Goal: Information Seeking & Learning: Learn about a topic

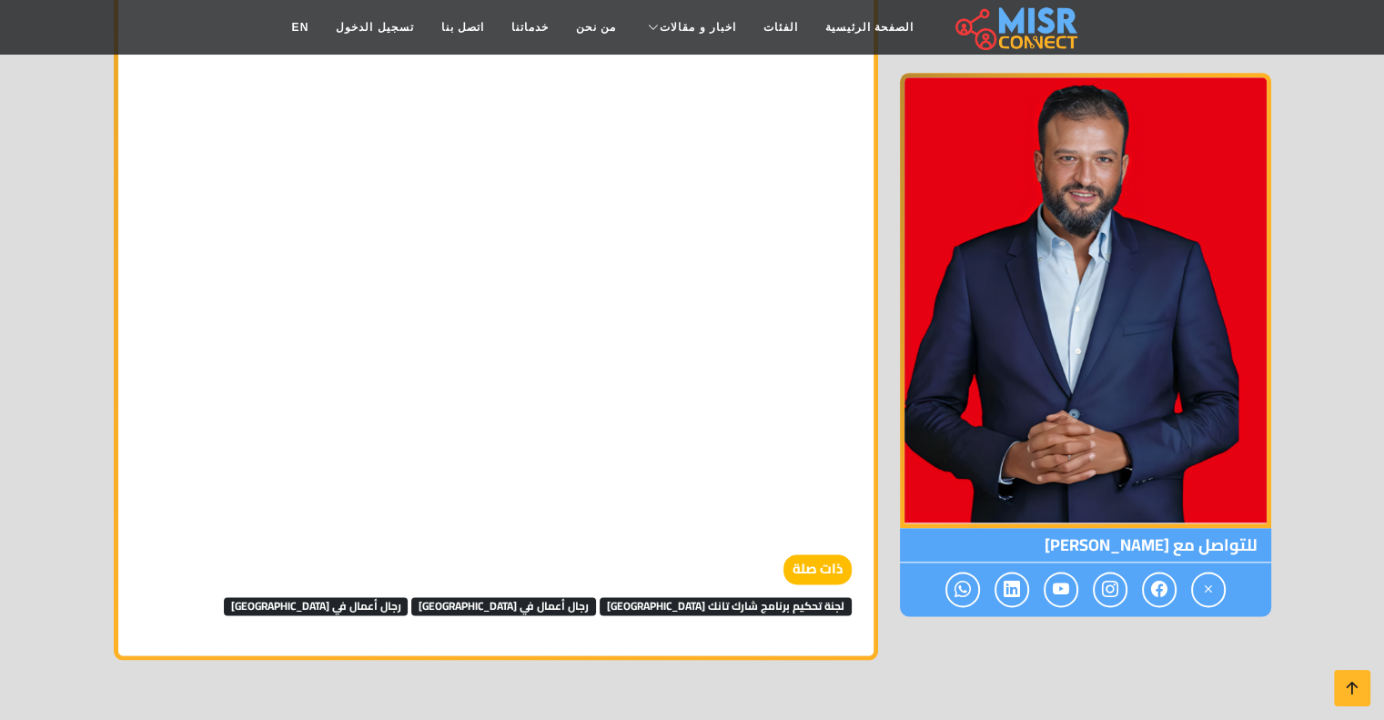
scroll to position [2117, 0]
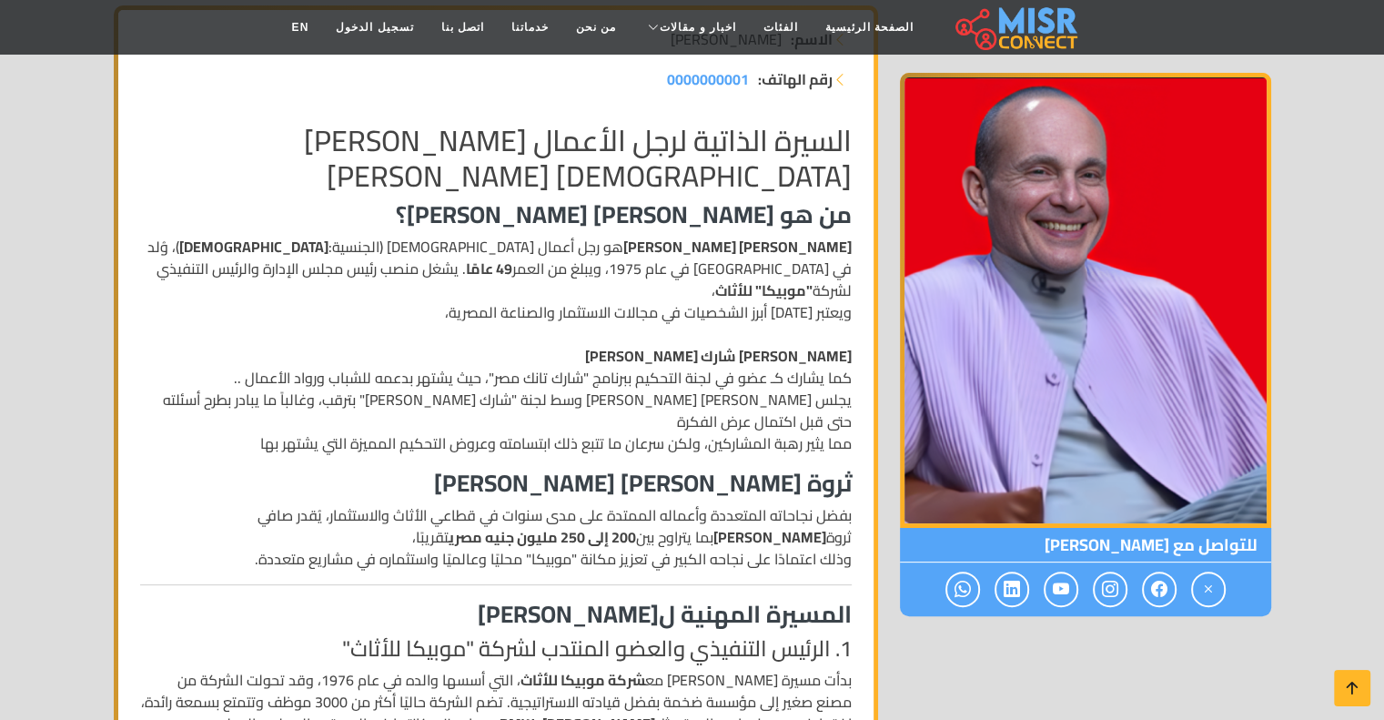
scroll to position [322, 0]
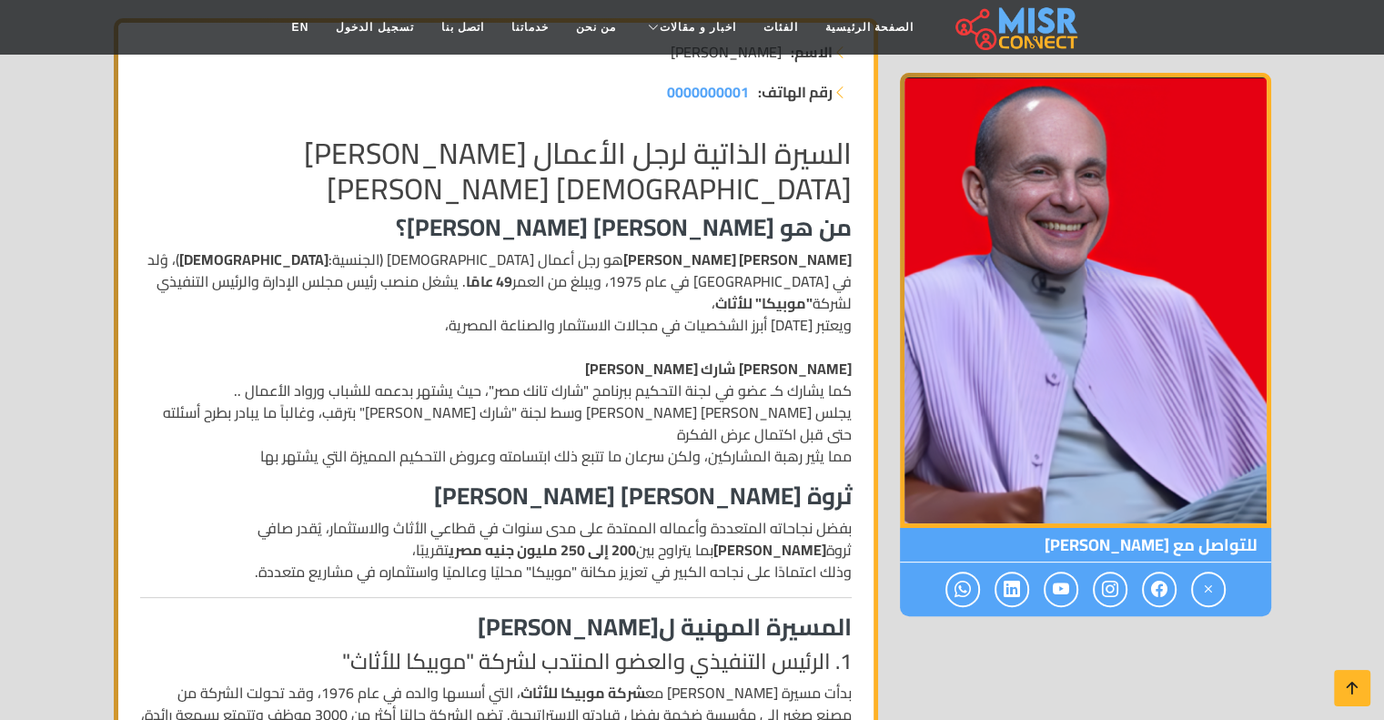
click at [666, 415] on p "[PERSON_NAME] [PERSON_NAME] هو رجل أعمال [DEMOGRAPHIC_DATA] (الجنسية: [DEMOGRAP…" at bounding box center [495, 357] width 711 height 218
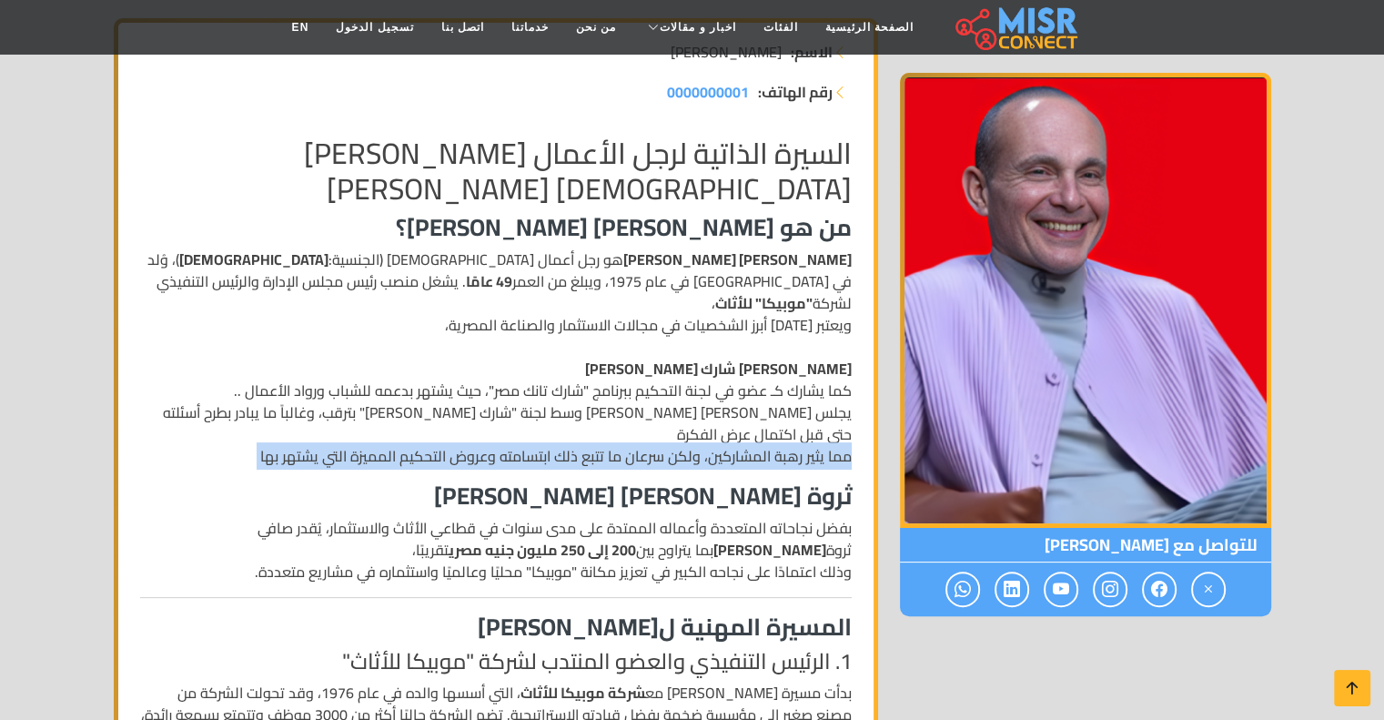
click at [666, 415] on p "[PERSON_NAME] [PERSON_NAME] هو رجل أعمال [DEMOGRAPHIC_DATA] (الجنسية: [DEMOGRAP…" at bounding box center [495, 357] width 711 height 218
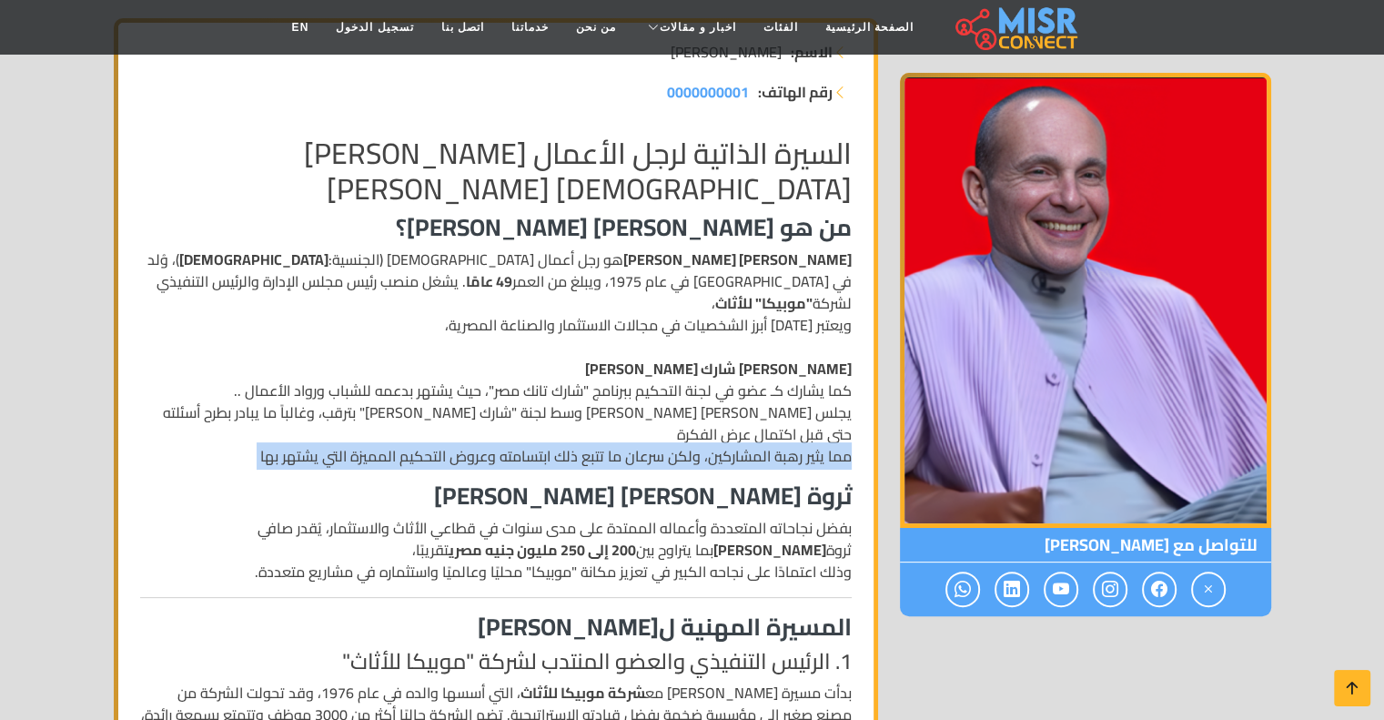
click at [666, 415] on p "[PERSON_NAME] [PERSON_NAME] هو رجل أعمال [DEMOGRAPHIC_DATA] (الجنسية: [DEMOGRAP…" at bounding box center [495, 357] width 711 height 218
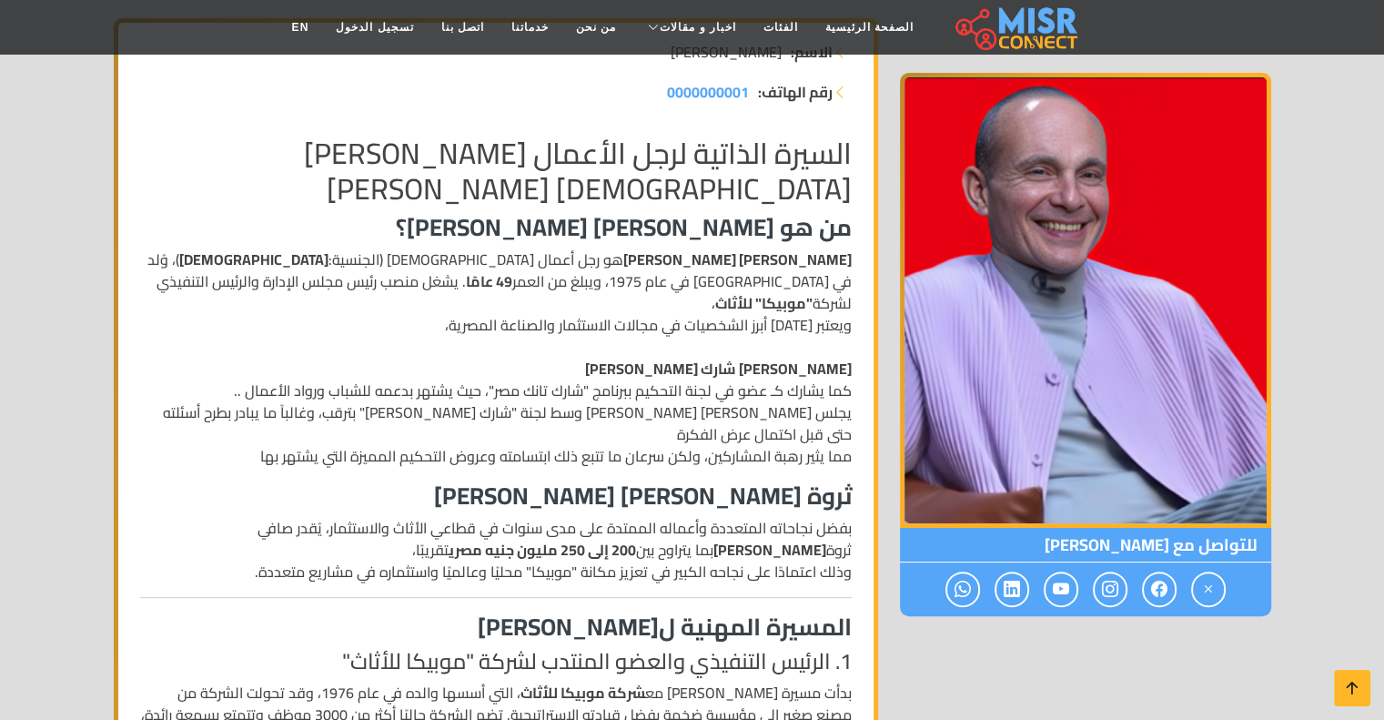
click at [688, 481] on h3 "ثروة [PERSON_NAME] [PERSON_NAME]" at bounding box center [495, 495] width 711 height 28
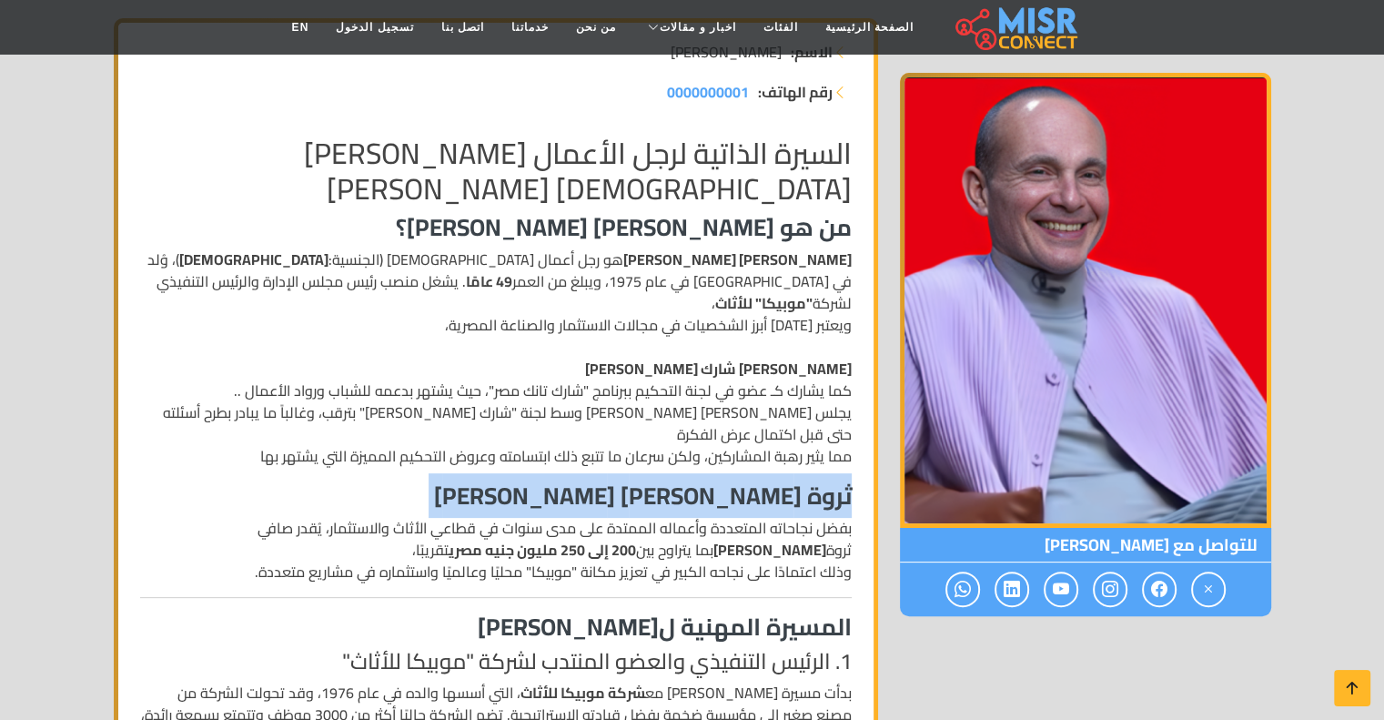
click at [688, 481] on h3 "ثروة [PERSON_NAME] [PERSON_NAME]" at bounding box center [495, 495] width 711 height 28
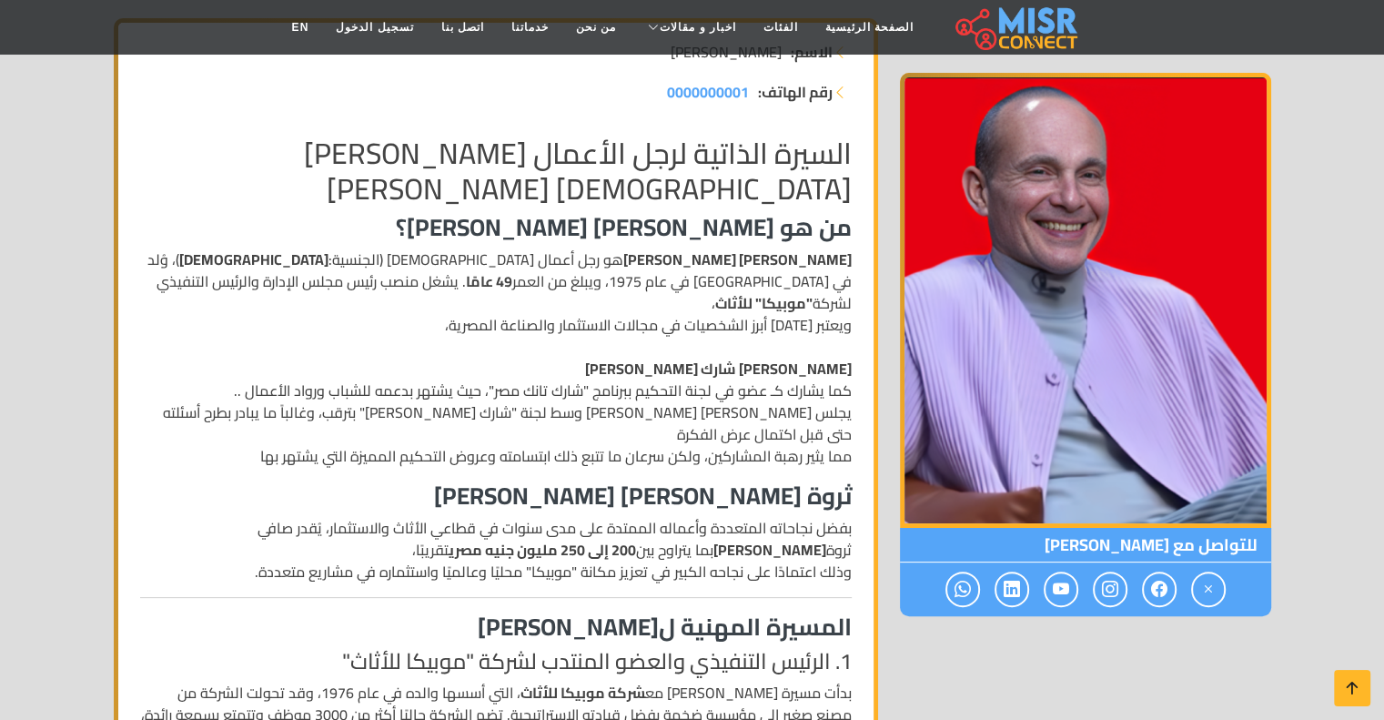
click at [688, 481] on h3 "ثروة [PERSON_NAME] [PERSON_NAME]" at bounding box center [495, 495] width 711 height 28
click at [688, 481] on h3 "ثروة محمد فاروق عبد المنعم" at bounding box center [495, 495] width 711 height 28
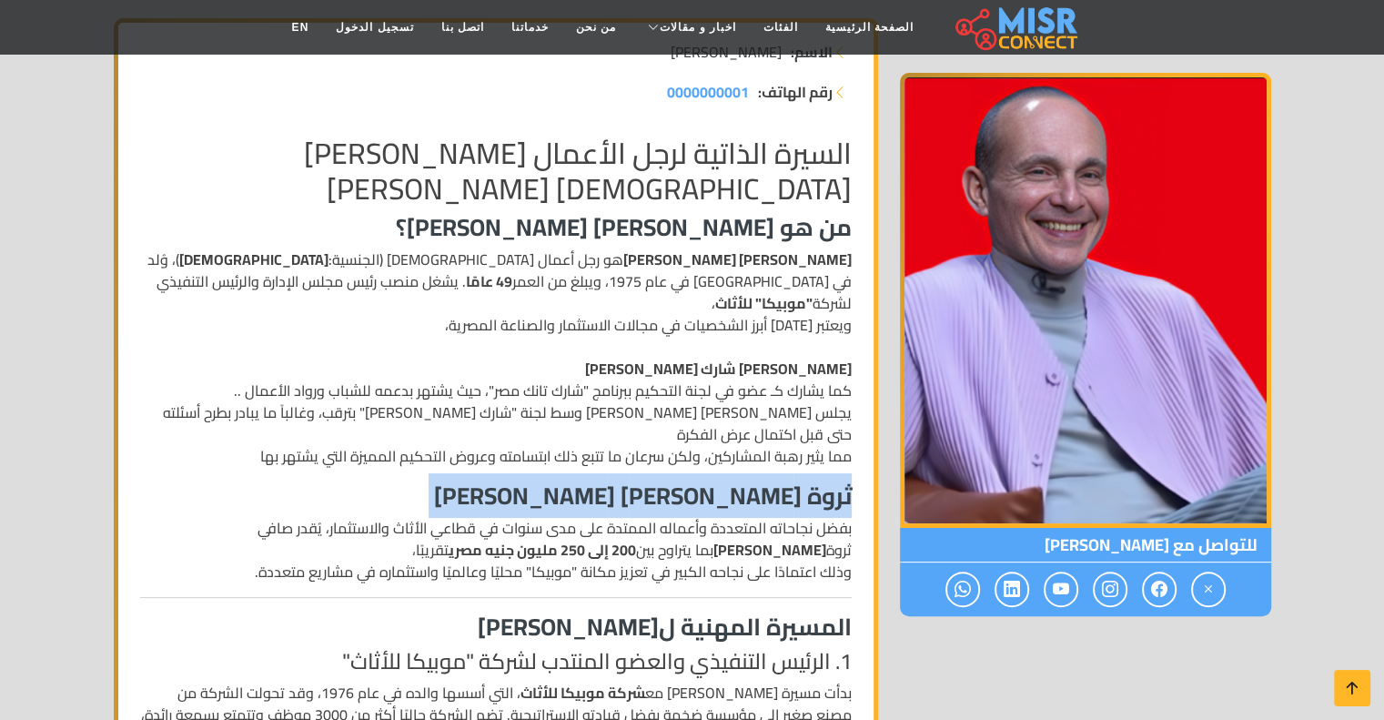
click at [688, 481] on h3 "ثروة محمد فاروق عبد المنعم" at bounding box center [495, 495] width 711 height 28
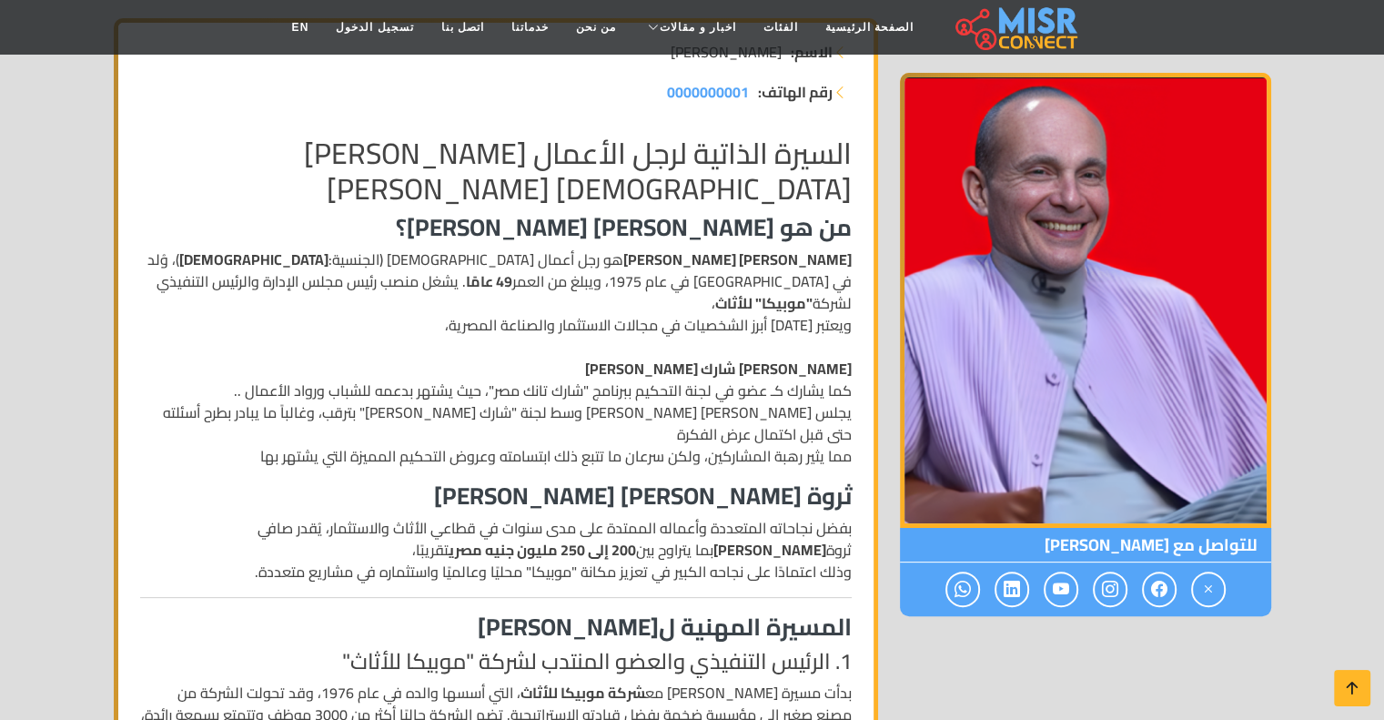
click at [772, 400] on p "محمد فاروق عبد المنعم هو رجل أعمال مصري (الجنسية: مصري )، وُلد في مصر في عام 19…" at bounding box center [495, 357] width 711 height 218
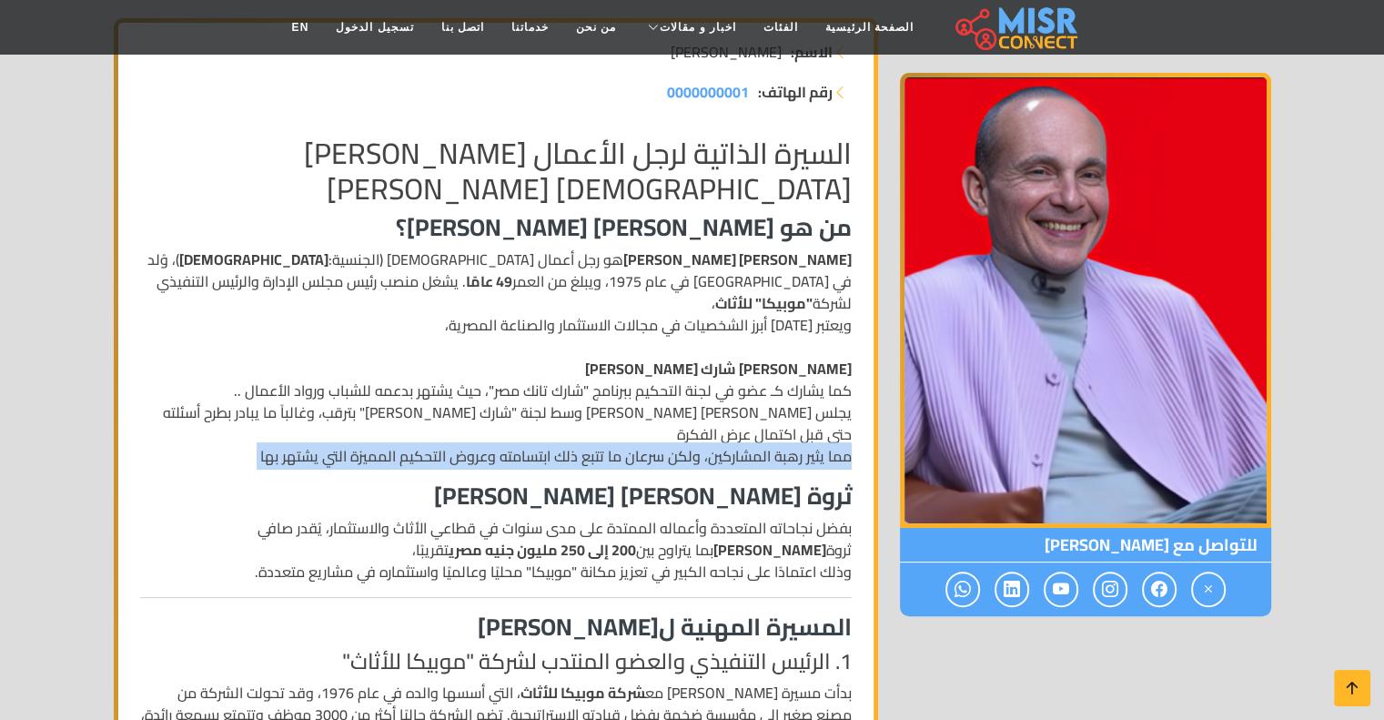
click at [772, 400] on p "محمد فاروق عبد المنعم هو رجل أعمال مصري (الجنسية: مصري )، وُلد في مصر في عام 19…" at bounding box center [495, 357] width 711 height 218
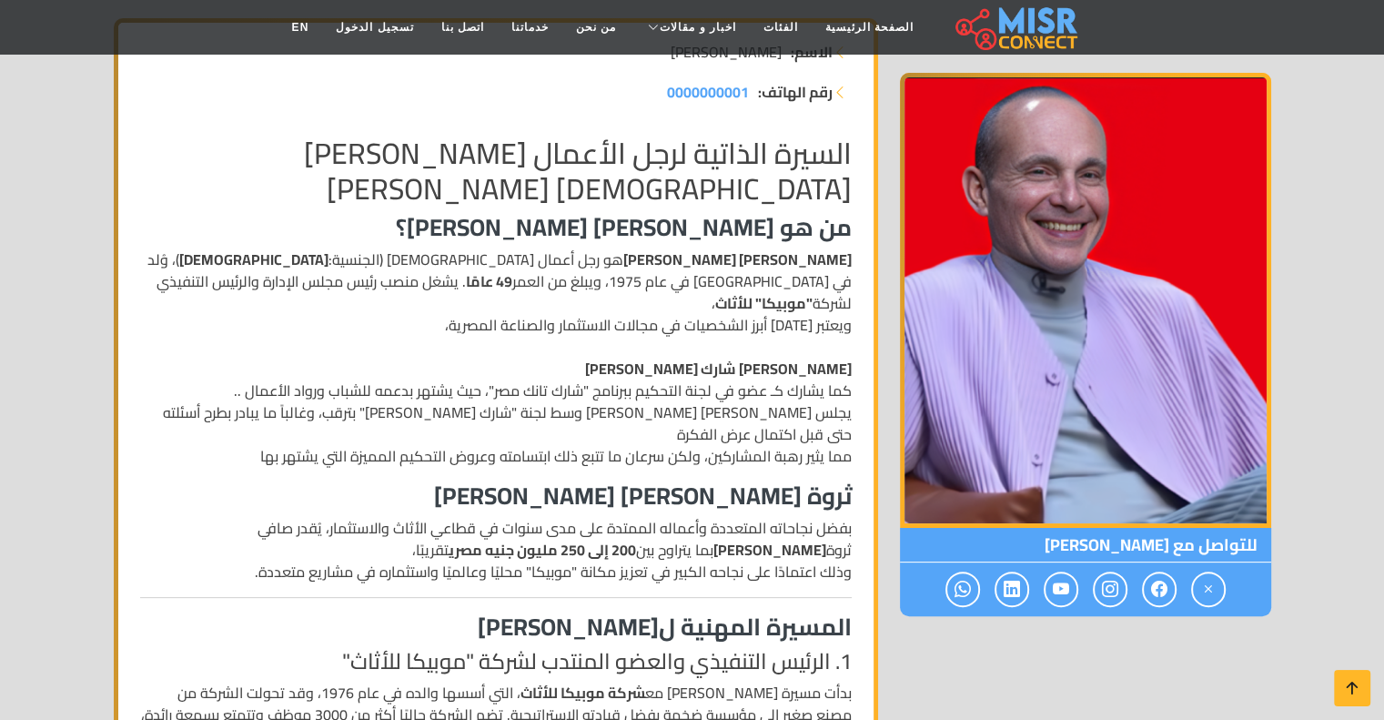
click at [772, 400] on p "محمد فاروق عبد المنعم هو رجل أعمال مصري (الجنسية: مصري )، وُلد في مصر في عام 19…" at bounding box center [495, 357] width 711 height 218
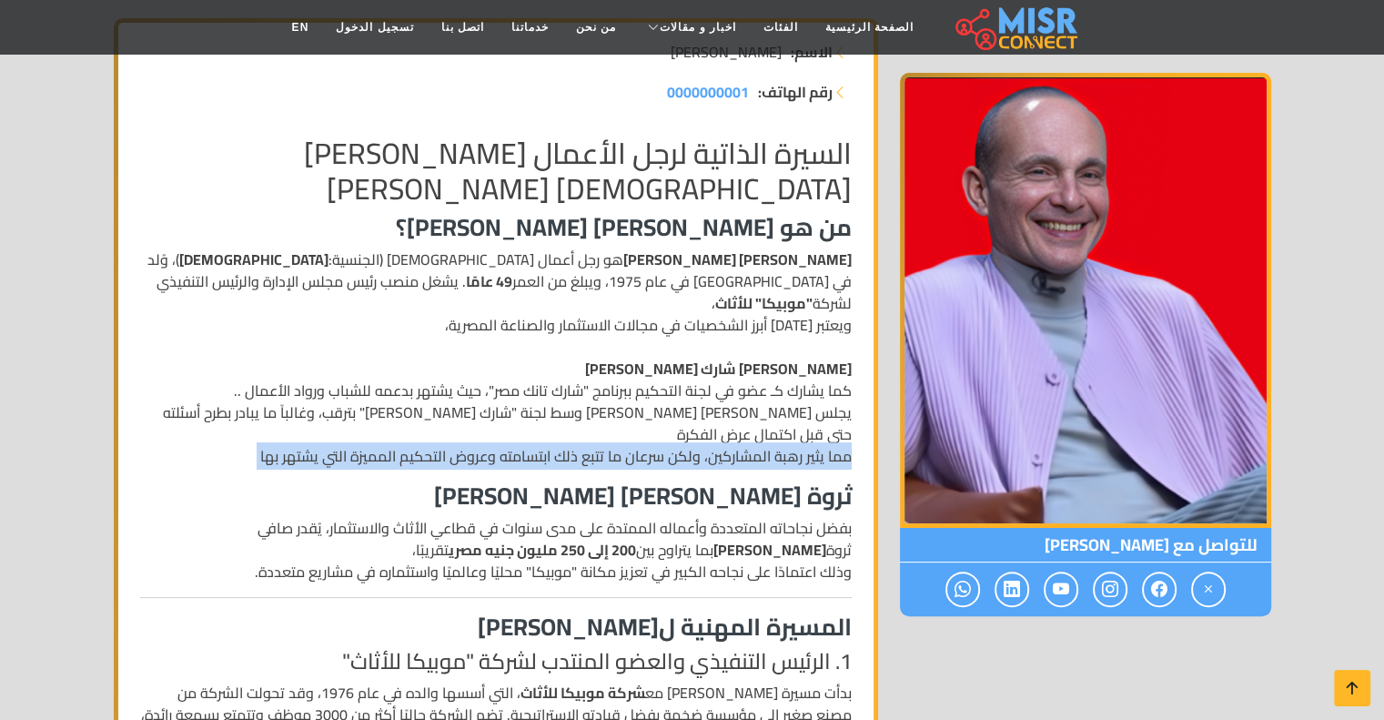
click at [772, 400] on p "محمد فاروق عبد المنعم هو رجل أعمال مصري (الجنسية: مصري )، وُلد في مصر في عام 19…" at bounding box center [495, 357] width 711 height 218
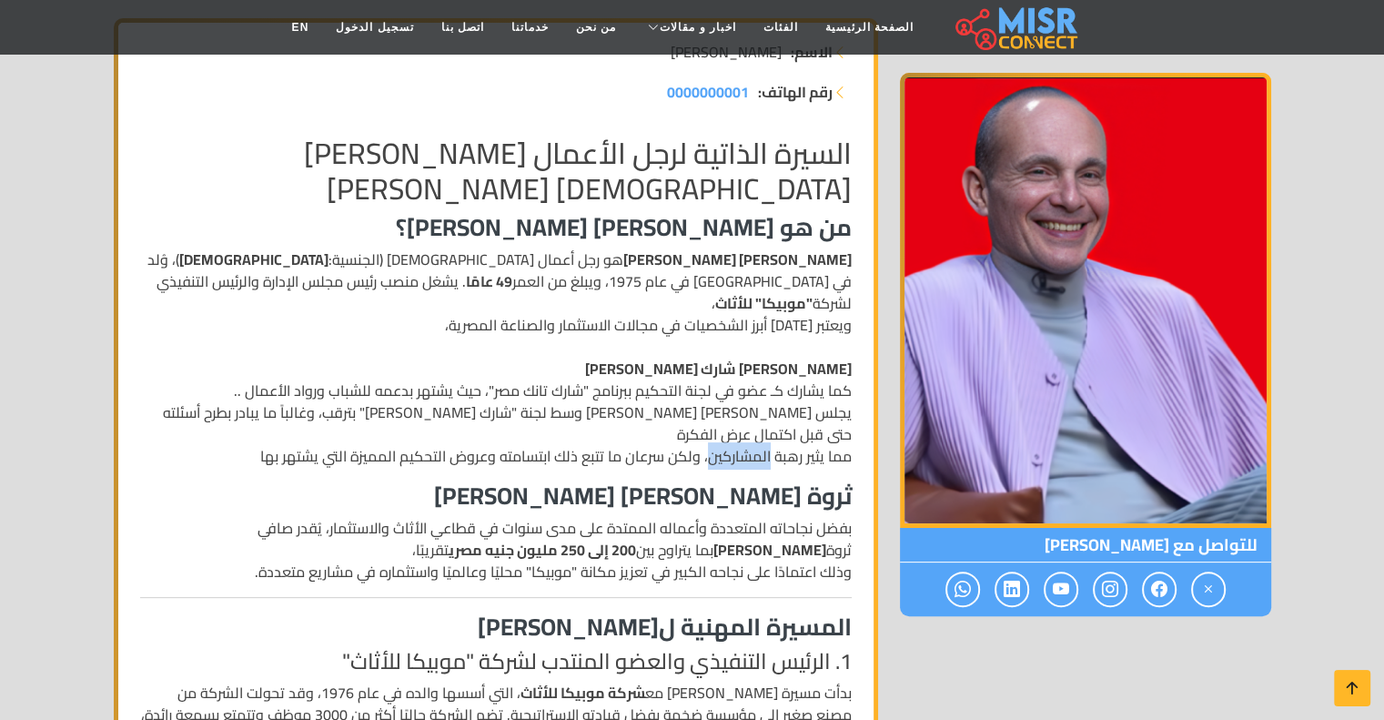
click at [772, 400] on p "محمد فاروق عبد المنعم هو رجل أعمال مصري (الجنسية: مصري )، وُلد في مصر في عام 19…" at bounding box center [495, 357] width 711 height 218
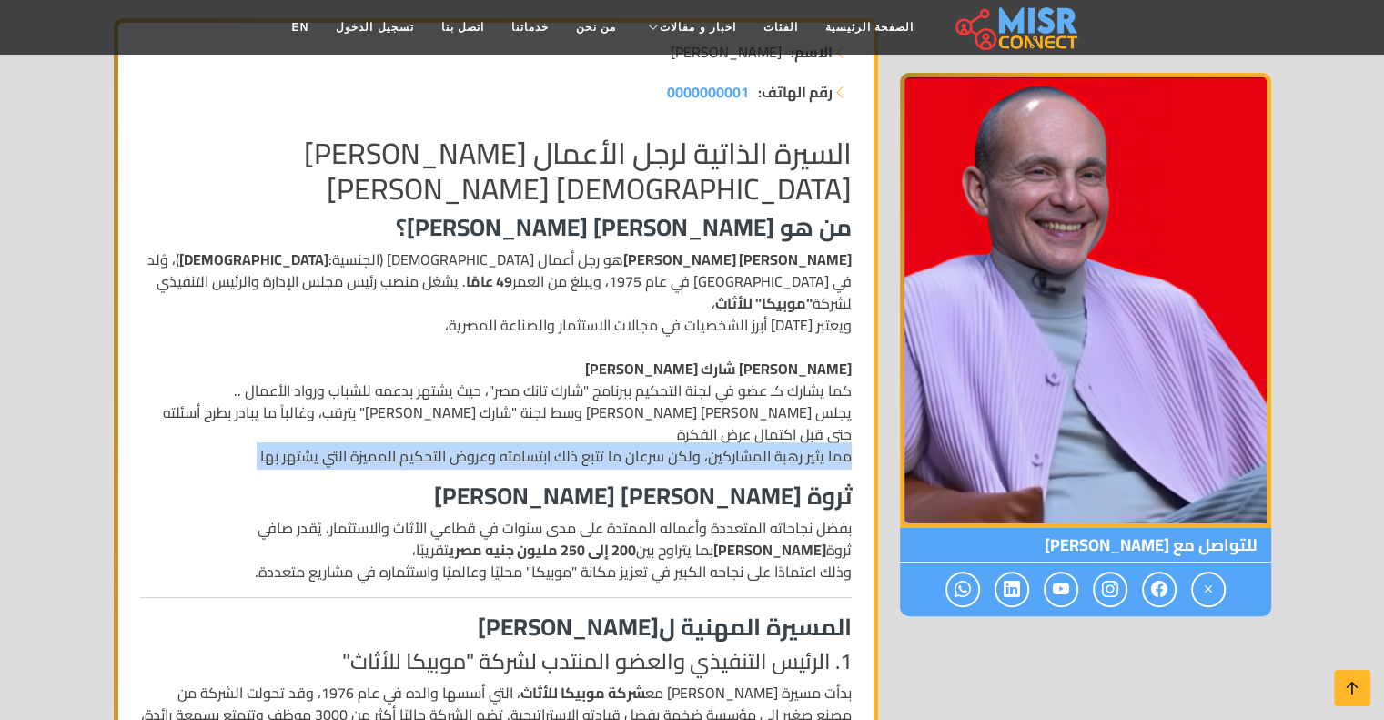
click at [772, 400] on p "محمد فاروق عبد المنعم هو رجل أعمال مصري (الجنسية: مصري )، وُلد في مصر في عام 19…" at bounding box center [495, 357] width 711 height 218
click at [701, 399] on p "محمد فاروق عبد المنعم هو رجل أعمال مصري (الجنسية: مصري )، وُلد في مصر في عام 19…" at bounding box center [495, 357] width 711 height 218
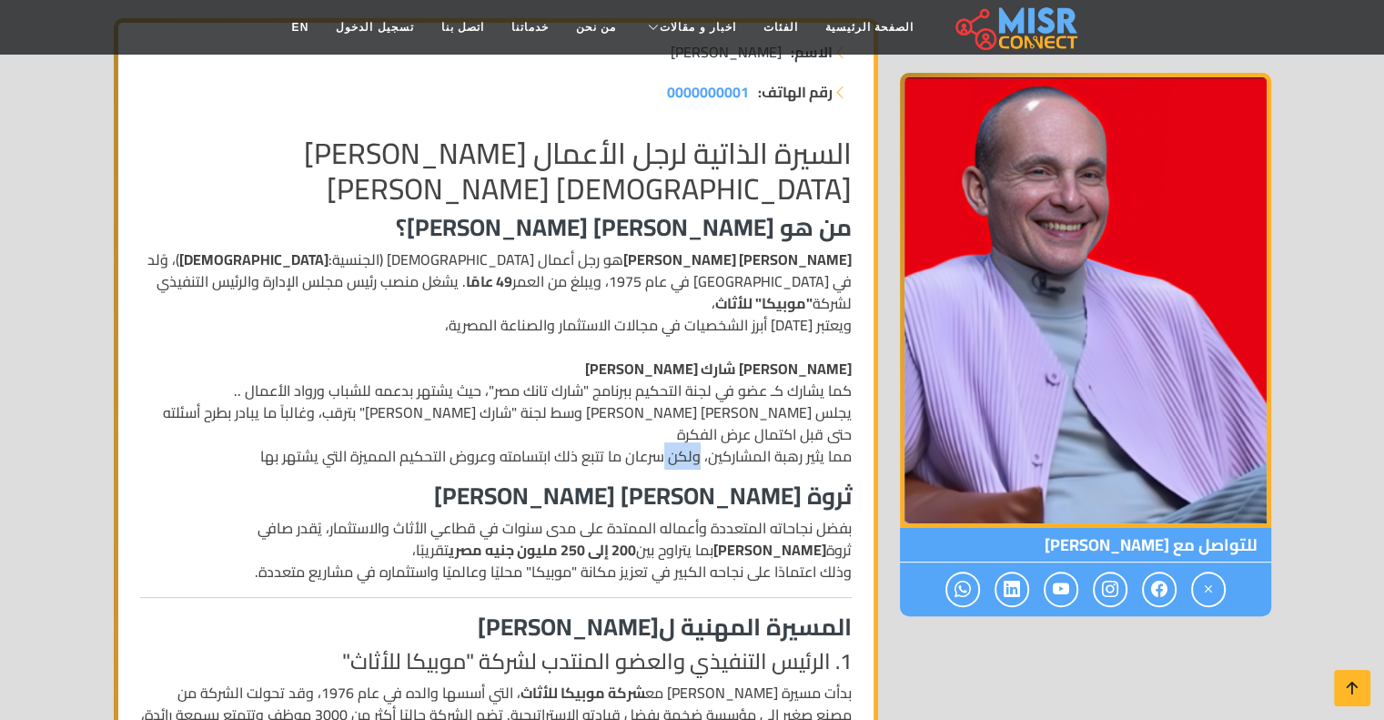
click at [701, 399] on p "محمد فاروق عبد المنعم هو رجل أعمال مصري (الجنسية: مصري )، وُلد في مصر في عام 19…" at bounding box center [495, 357] width 711 height 218
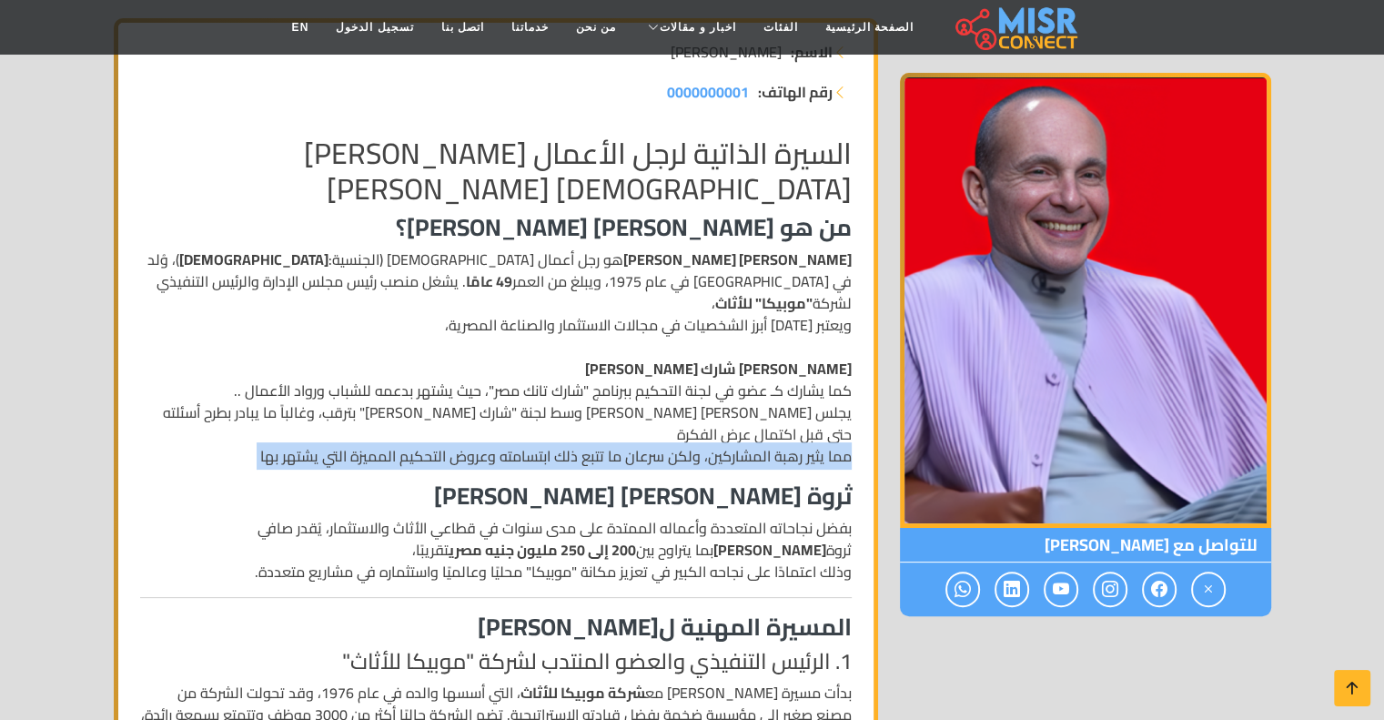
click at [701, 399] on p "محمد فاروق عبد المنعم هو رجل أعمال مصري (الجنسية: مصري )، وُلد في مصر في عام 19…" at bounding box center [495, 357] width 711 height 218
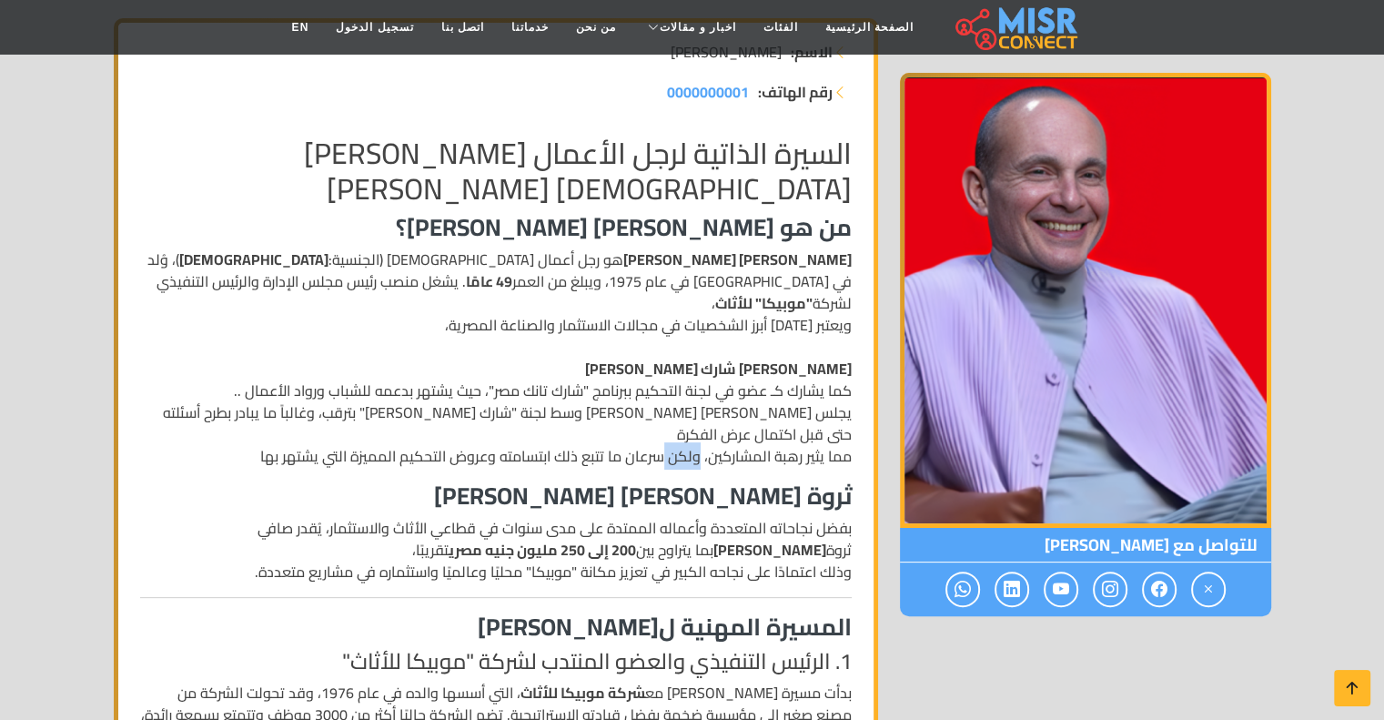
click at [701, 399] on p "محمد فاروق عبد المنعم هو رجل أعمال مصري (الجنسية: مصري )، وُلد في مصر في عام 19…" at bounding box center [495, 357] width 711 height 218
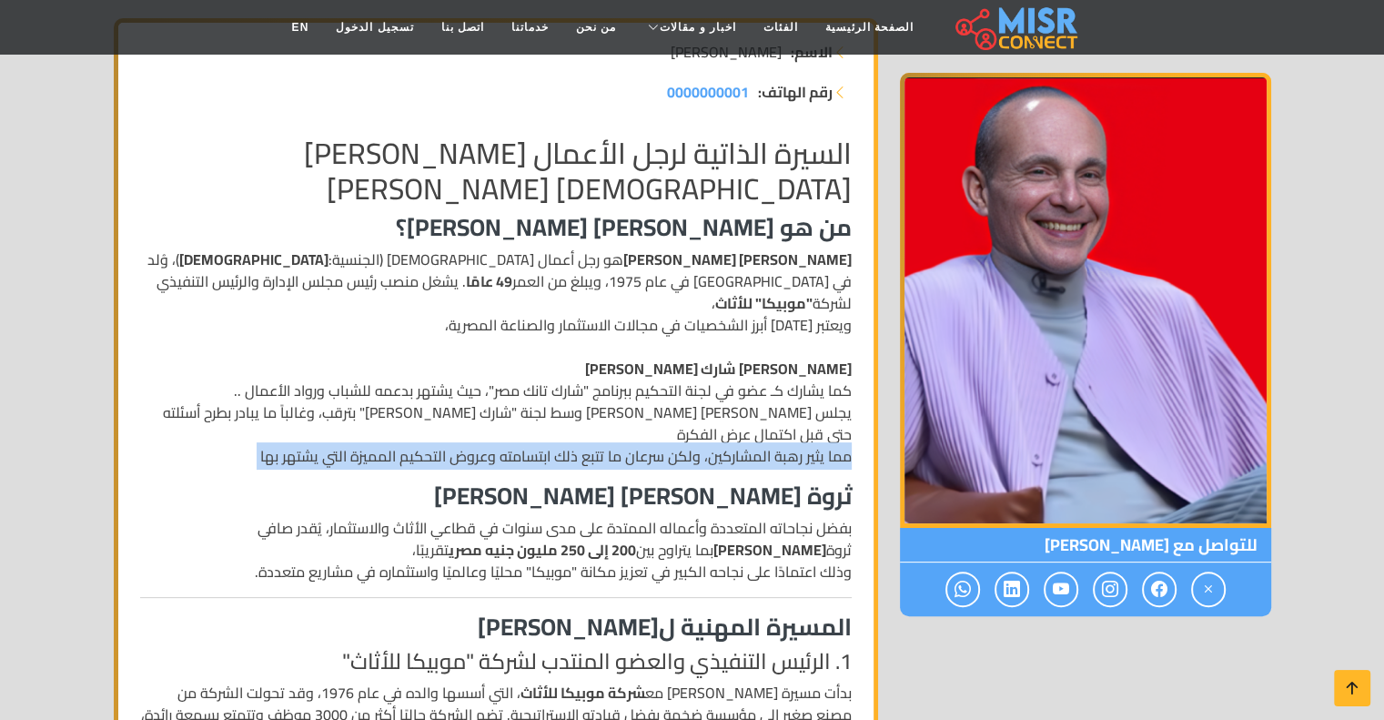
click at [701, 399] on p "محمد فاروق عبد المنعم هو رجل أعمال مصري (الجنسية: مصري )، وُلد في مصر في عام 19…" at bounding box center [495, 357] width 711 height 218
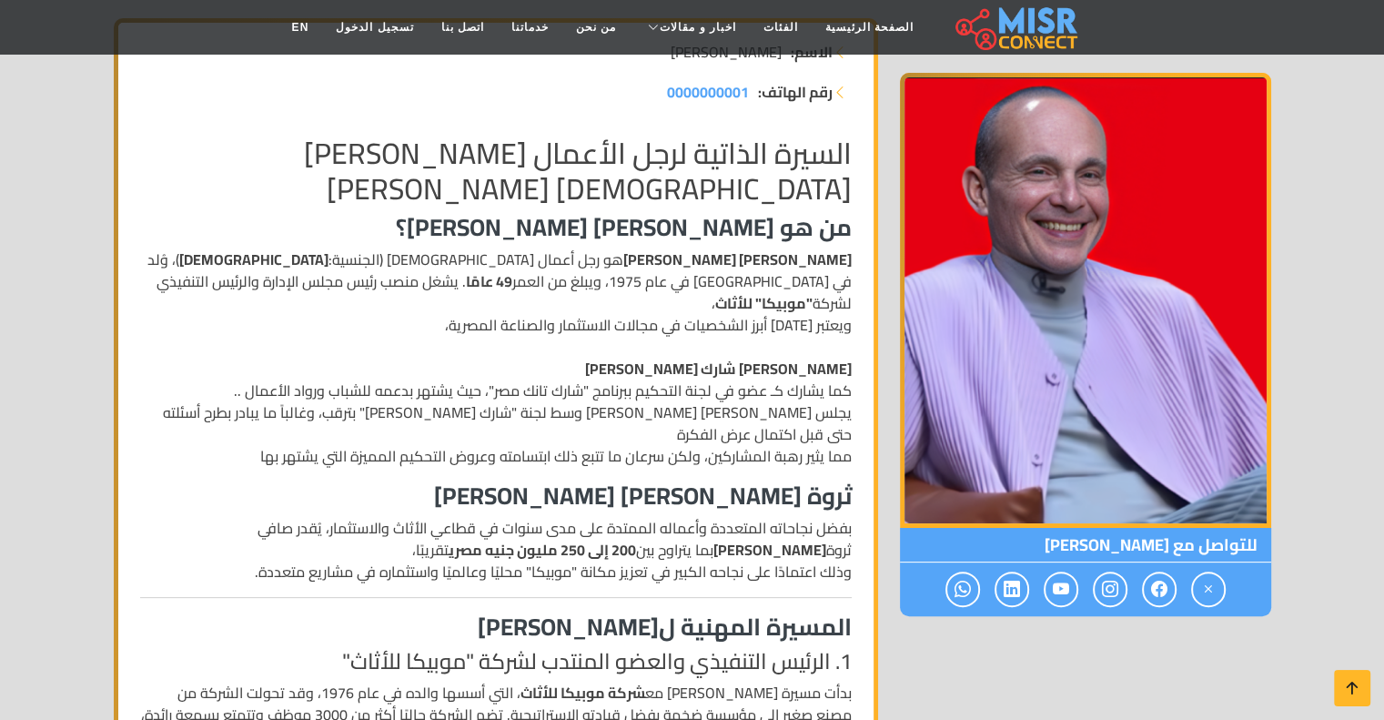
click at [695, 410] on p "محمد فاروق عبد المنعم هو رجل أعمال مصري (الجنسية: مصري )، وُلد في مصر في عام 19…" at bounding box center [495, 357] width 711 height 218
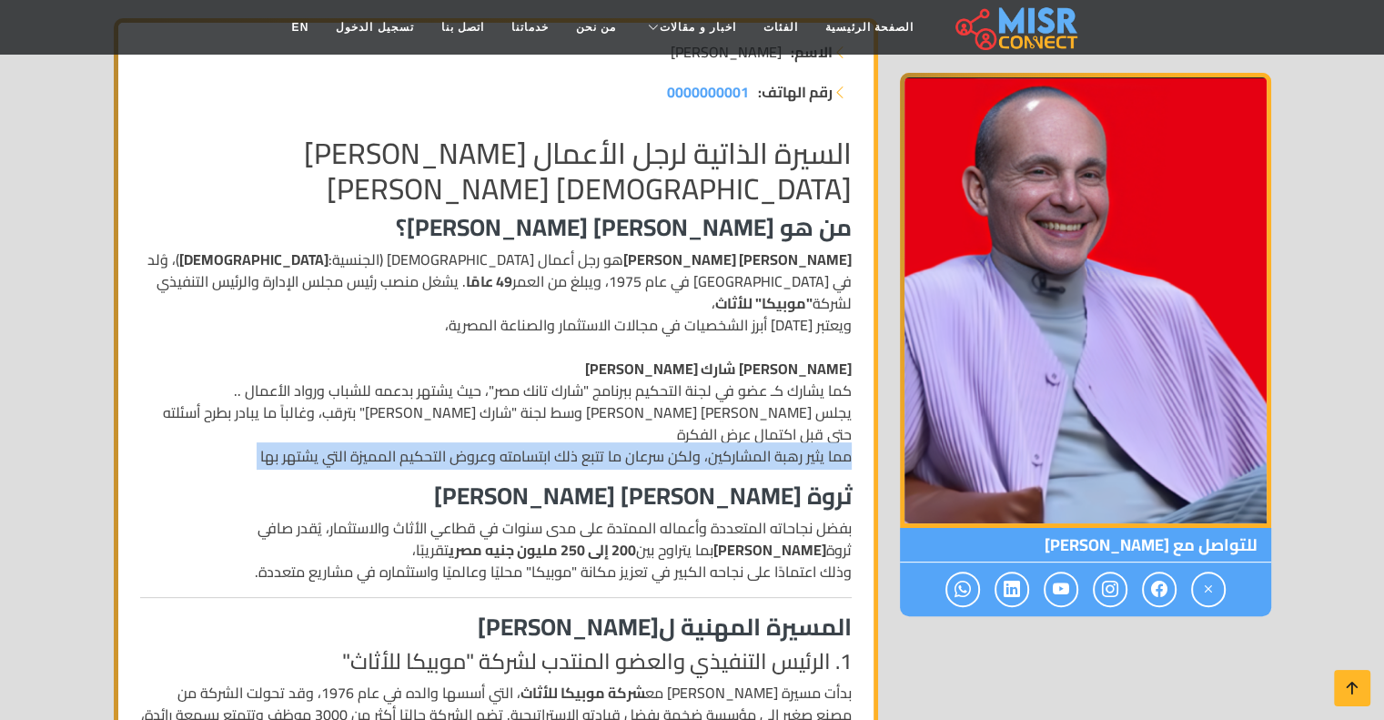
click at [695, 410] on p "محمد فاروق عبد المنعم هو رجل أعمال مصري (الجنسية: مصري )، وُلد في مصر في عام 19…" at bounding box center [495, 357] width 711 height 218
click at [690, 414] on p "محمد فاروق عبد المنعم هو رجل أعمال مصري (الجنسية: مصري )، وُلد في مصر في عام 19…" at bounding box center [495, 357] width 711 height 218
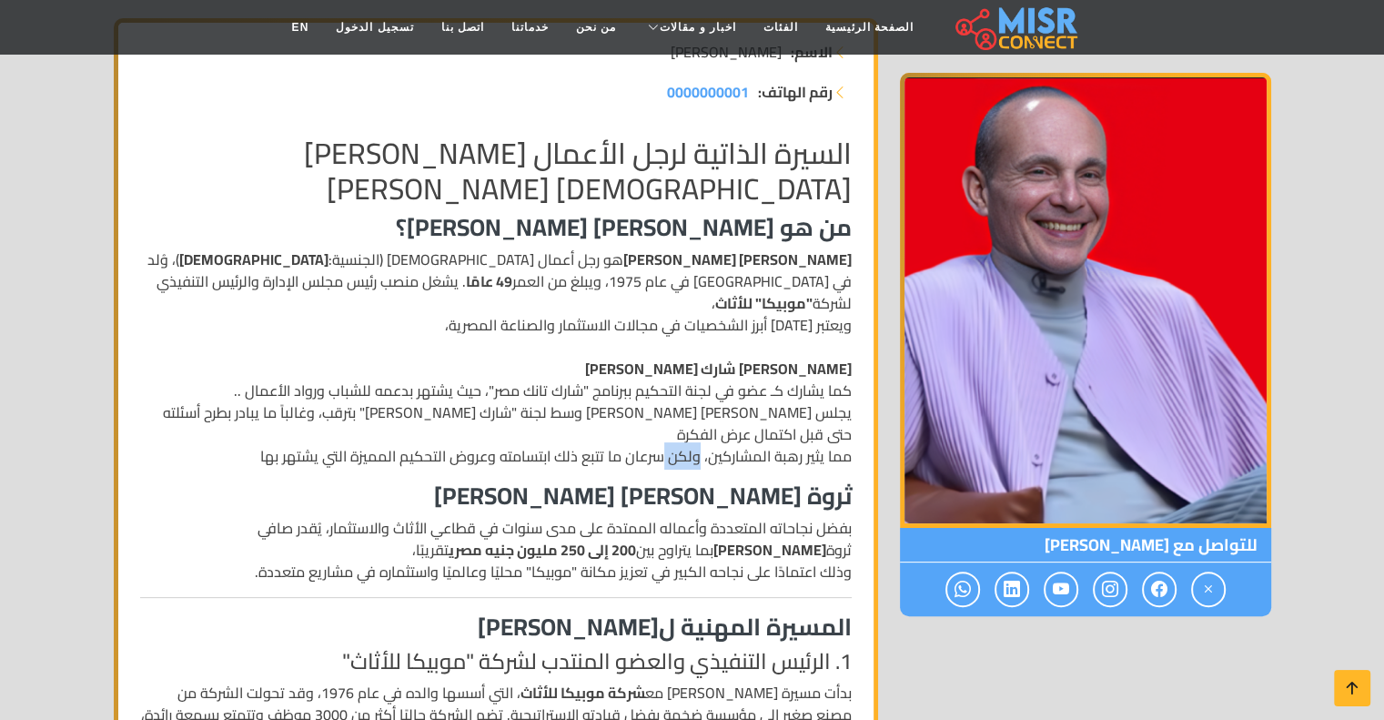
click at [690, 414] on p "محمد فاروق عبد المنعم هو رجل أعمال مصري (الجنسية: مصري )، وُلد في مصر في عام 19…" at bounding box center [495, 357] width 711 height 218
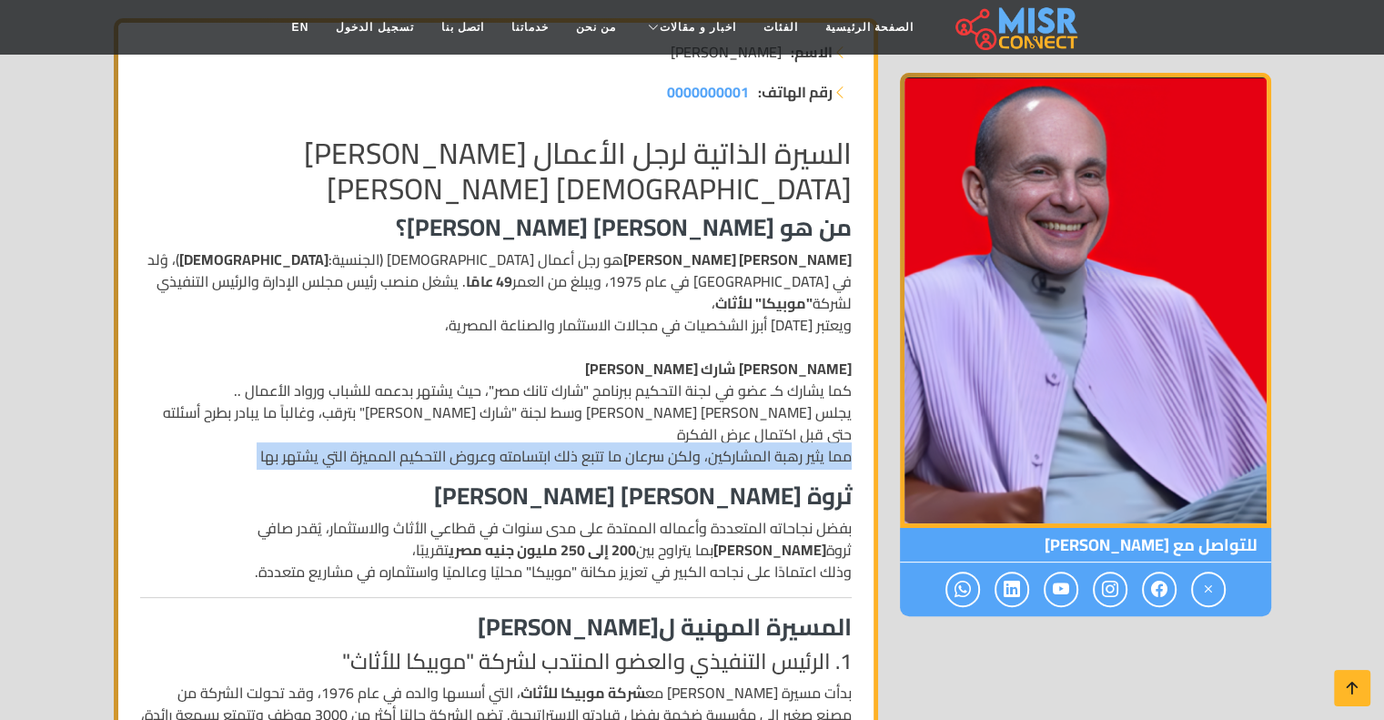
click at [690, 414] on p "محمد فاروق عبد المنعم هو رجل أعمال مصري (الجنسية: مصري )، وُلد في مصر في عام 19…" at bounding box center [495, 357] width 711 height 218
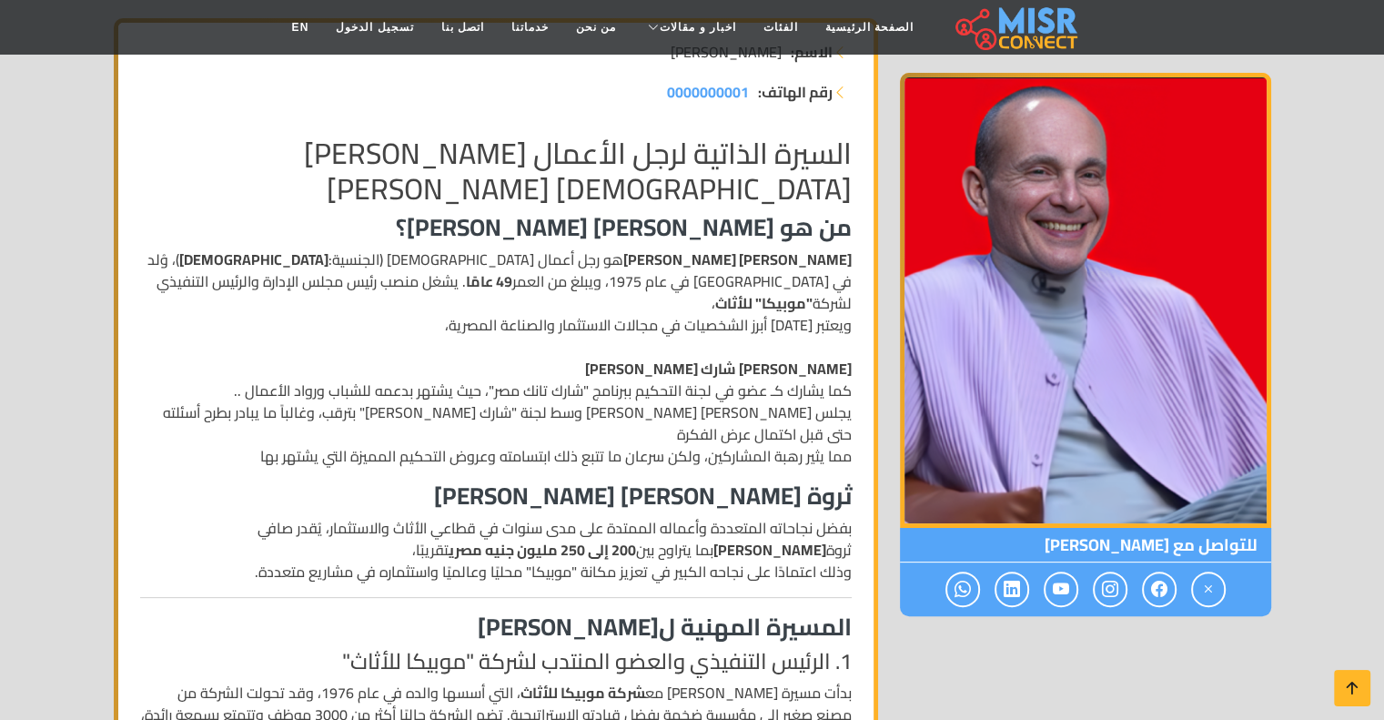
click at [690, 414] on p "محمد فاروق عبد المنعم هو رجل أعمال مصري (الجنسية: مصري )، وُلد في مصر في عام 19…" at bounding box center [495, 357] width 711 height 218
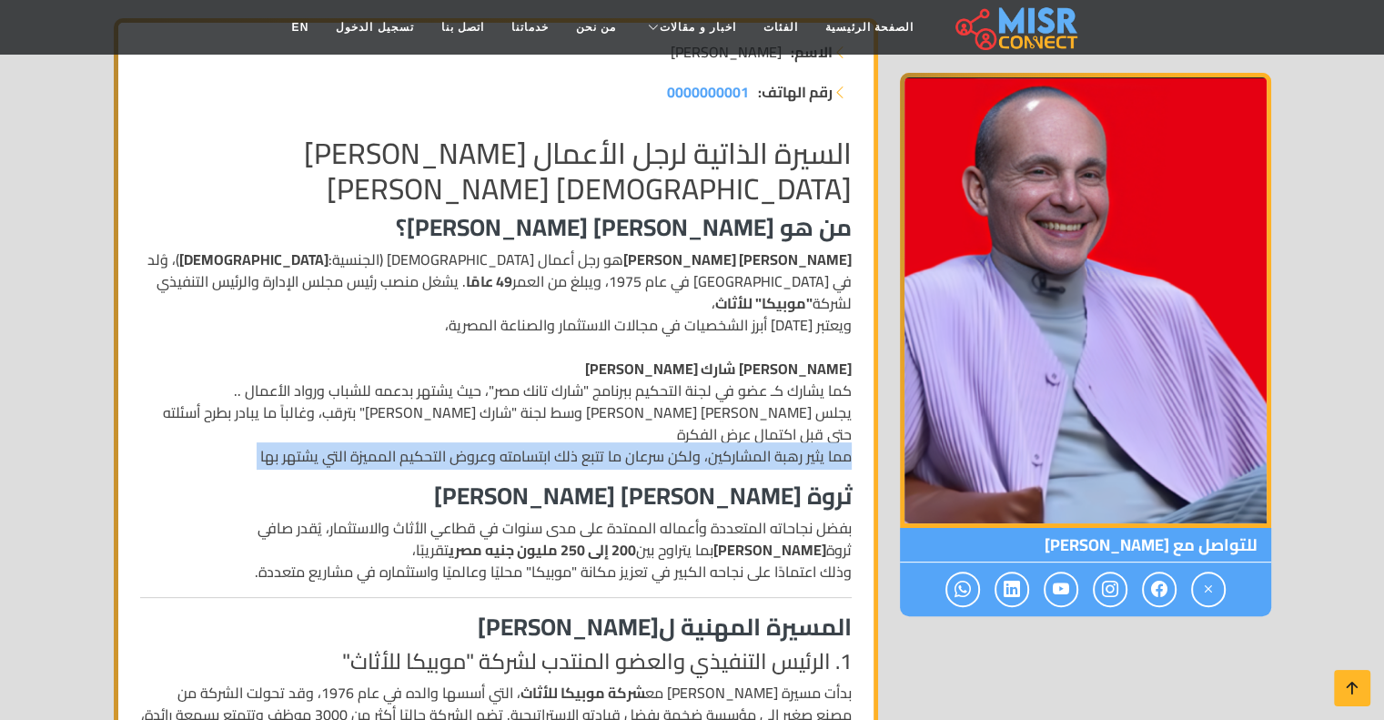
click at [690, 414] on p "محمد فاروق عبد المنعم هو رجل أعمال مصري (الجنسية: مصري )، وُلد في مصر في عام 19…" at bounding box center [495, 357] width 711 height 218
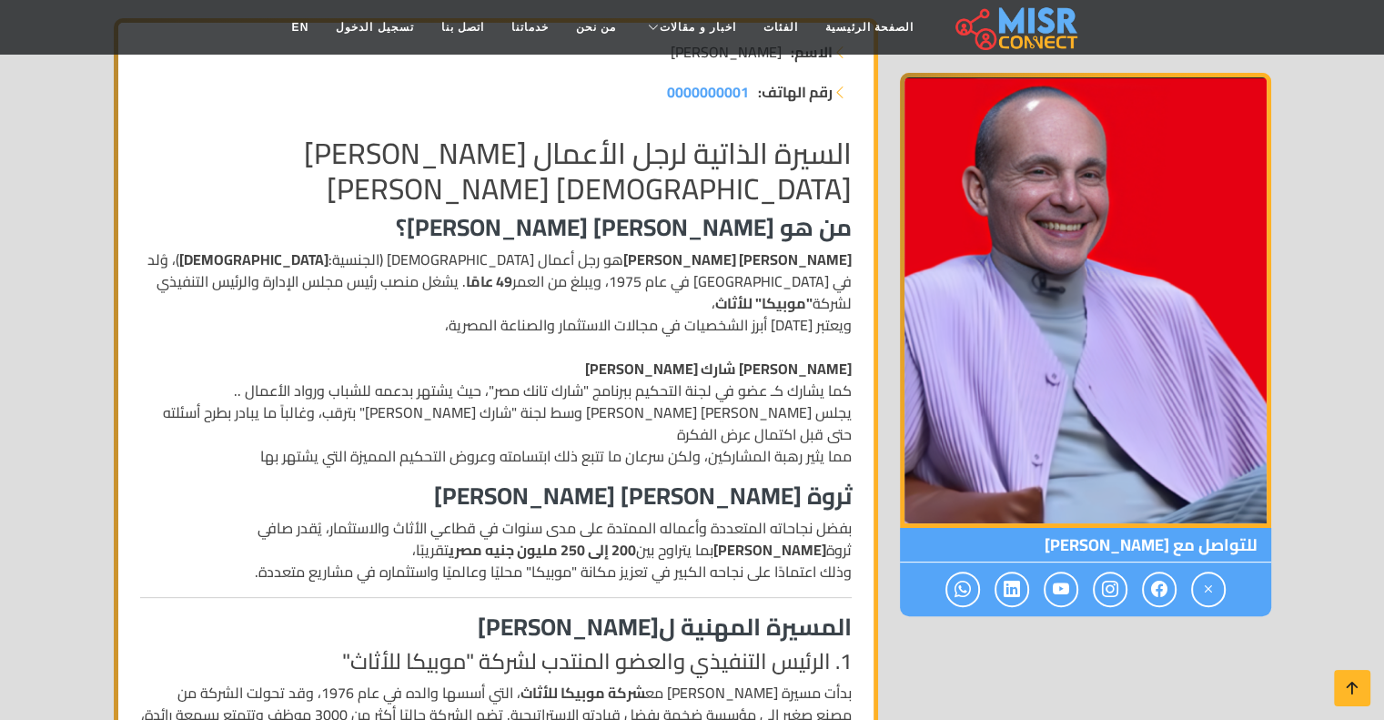
click at [654, 517] on p "بفضل نجاحاته المتعددة وأعماله الممتدة على مدى سنوات في قطاعي الأثاث والاستثمار،…" at bounding box center [495, 550] width 711 height 66
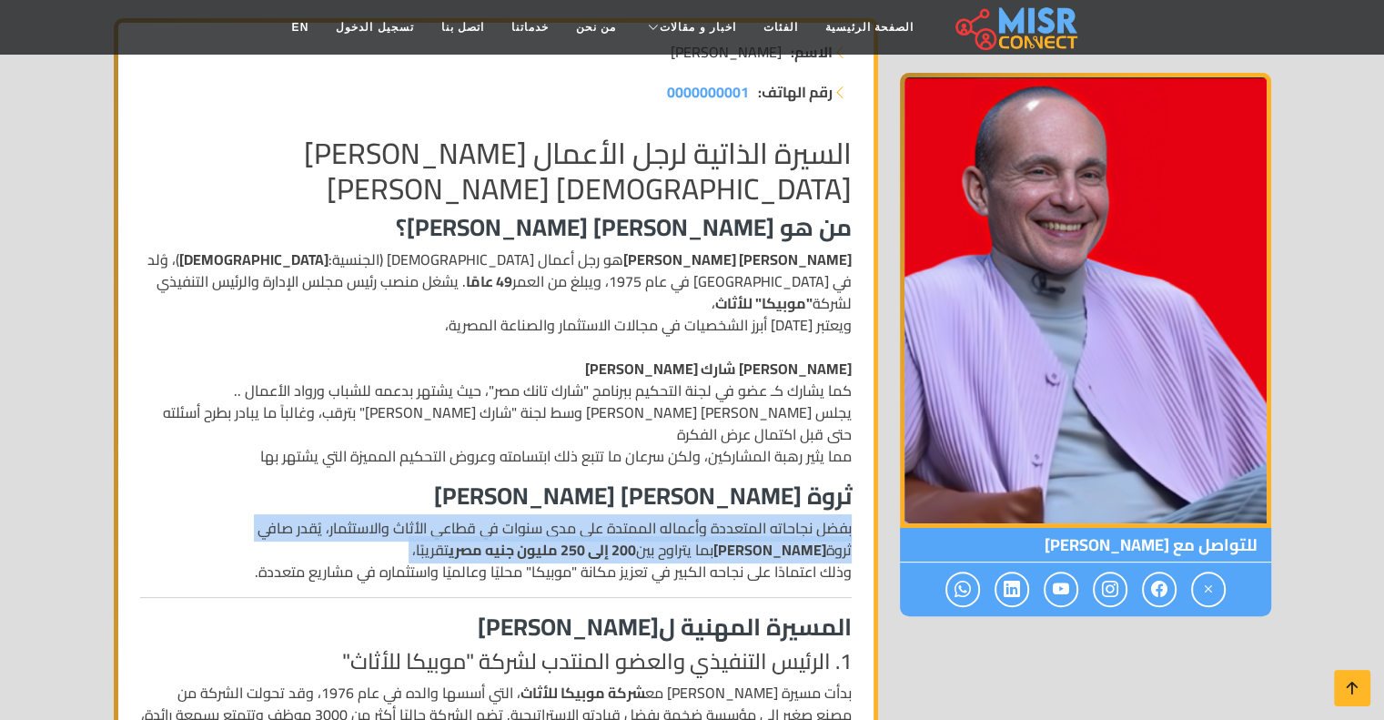
click at [654, 517] on p "بفضل نجاحاته المتعددة وأعماله الممتدة على مدى سنوات في قطاعي الأثاث والاستثمار،…" at bounding box center [495, 550] width 711 height 66
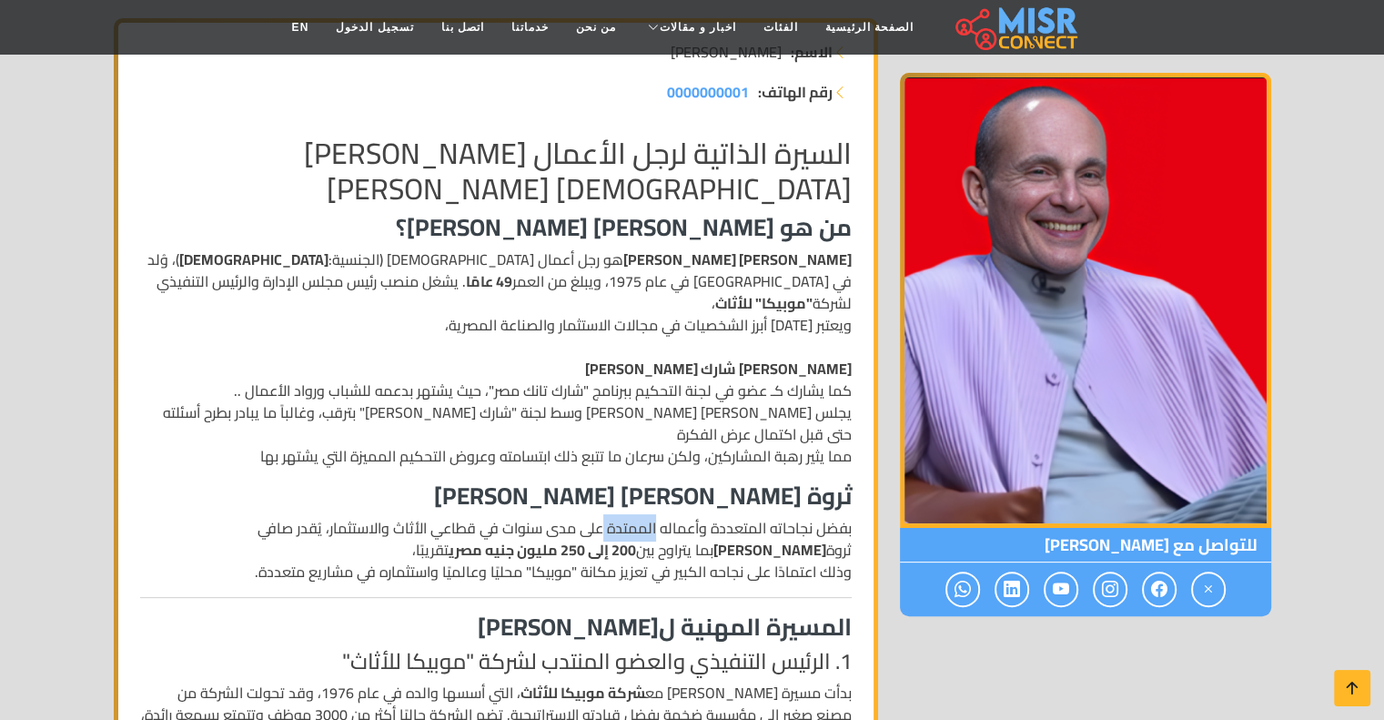
click at [654, 517] on p "بفضل نجاحاته المتعددة وأعماله الممتدة على مدى سنوات في قطاعي الأثاث والاستثمار،…" at bounding box center [495, 550] width 711 height 66
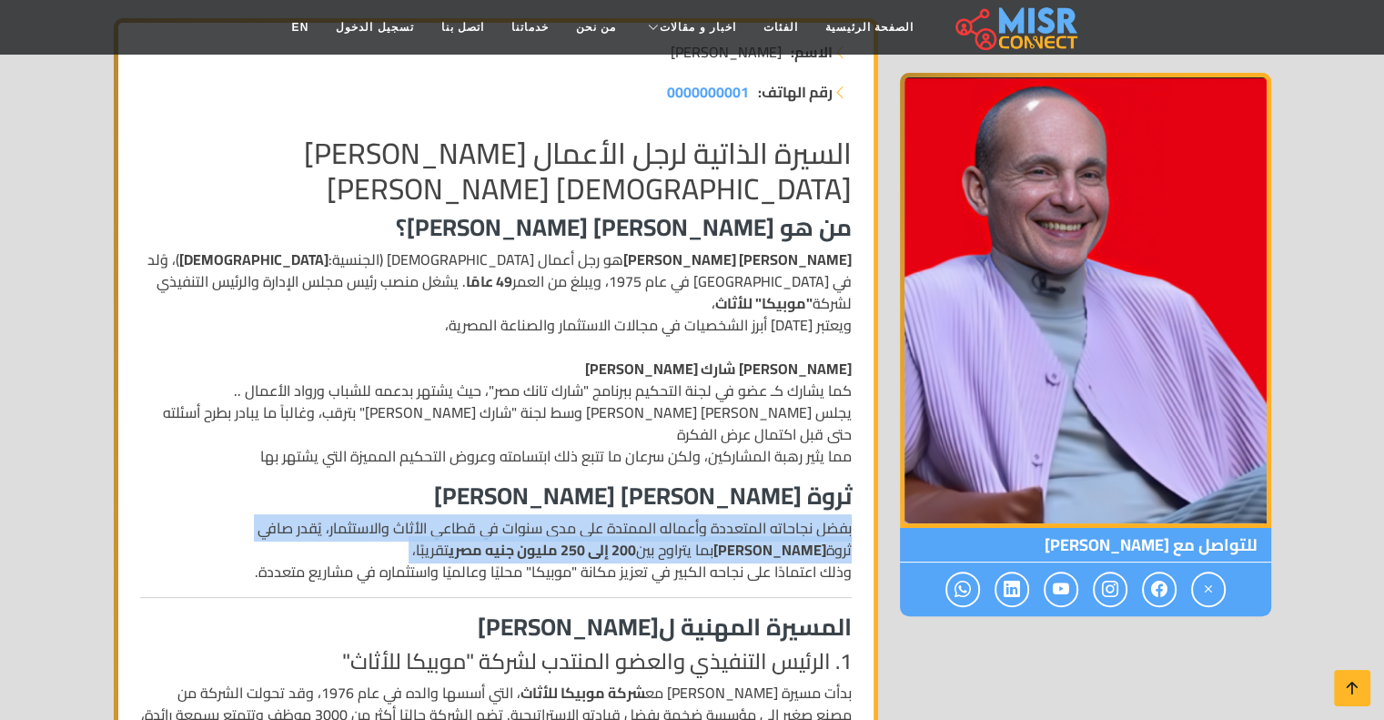
click at [654, 517] on p "بفضل نجاحاته المتعددة وأعماله الممتدة على مدى سنوات في قطاعي الأثاث والاستثمار،…" at bounding box center [495, 550] width 711 height 66
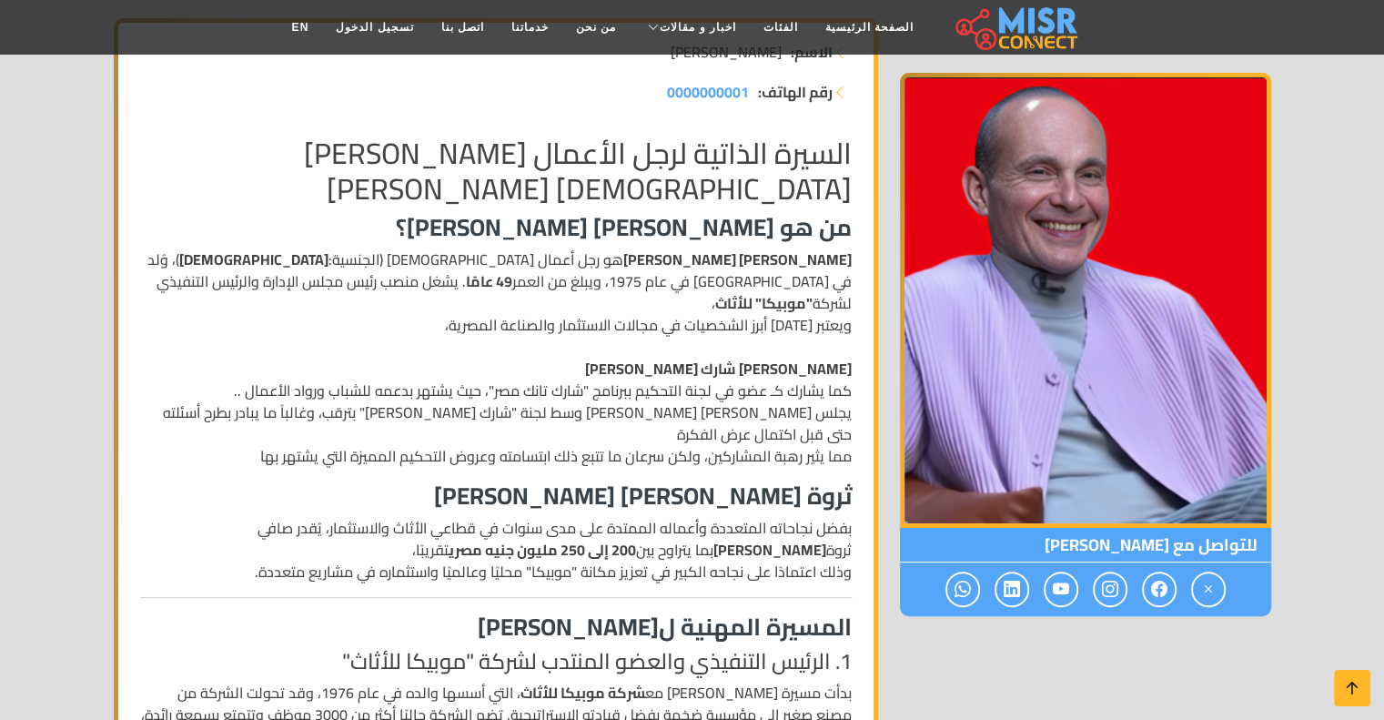
click at [691, 612] on h3 "المسيرة المهنية لمحمد فاروق عبد المنعم" at bounding box center [495, 626] width 711 height 28
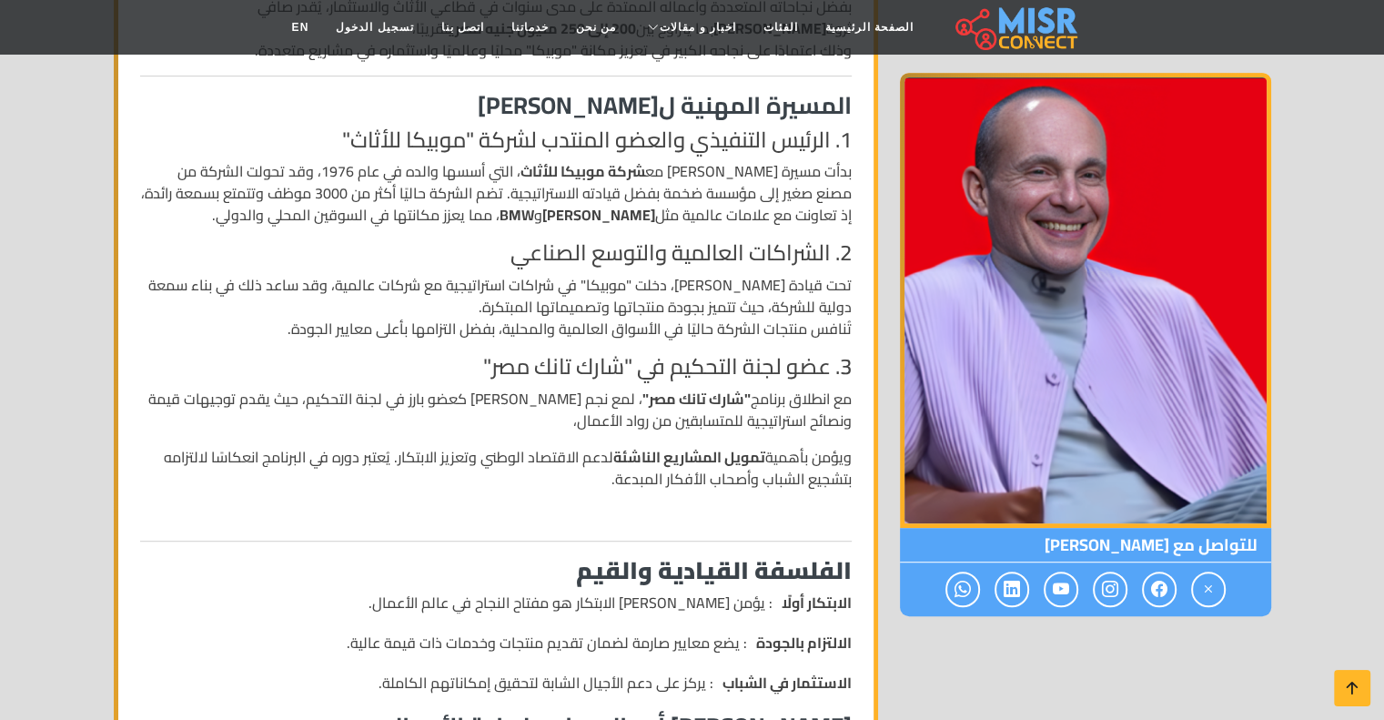
scroll to position [844, 0]
